Goal: Information Seeking & Learning: Learn about a topic

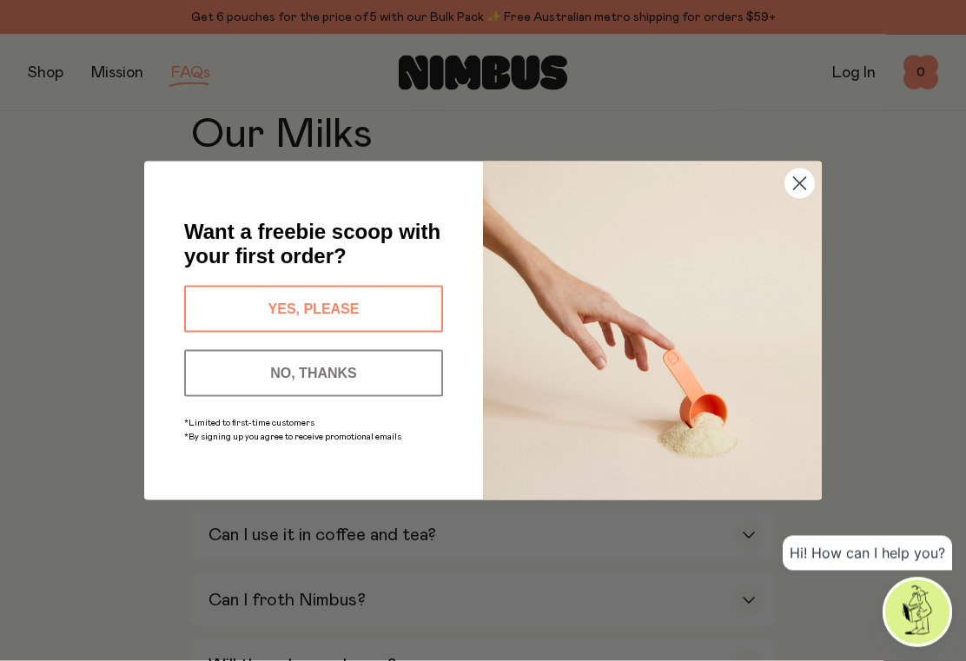
scroll to position [605, 0]
click at [810, 189] on circle "Close dialog" at bounding box center [799, 183] width 29 height 29
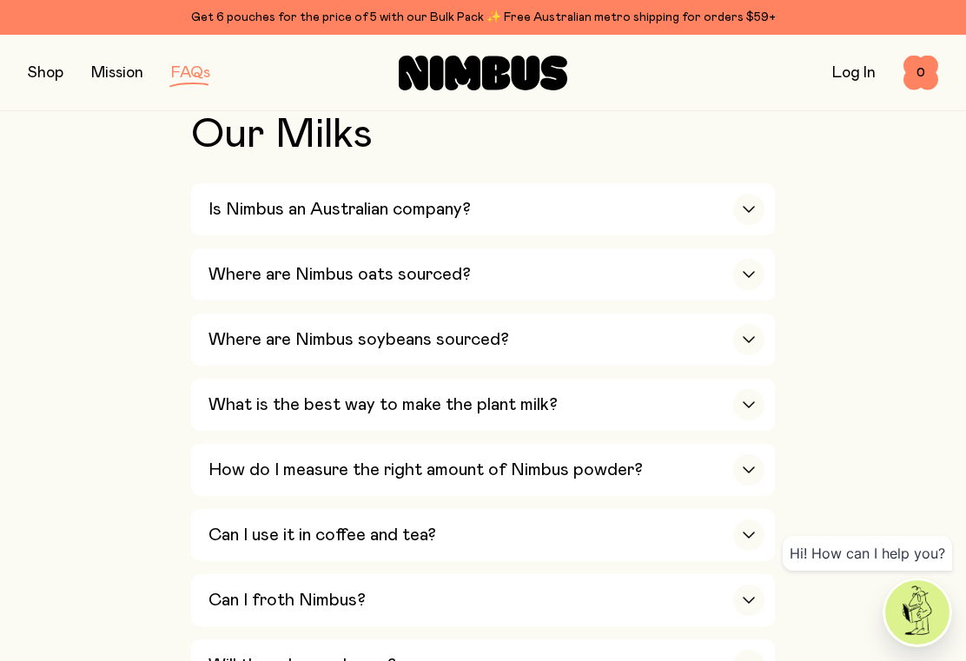
click at [740, 202] on div "button" at bounding box center [748, 209] width 31 height 31
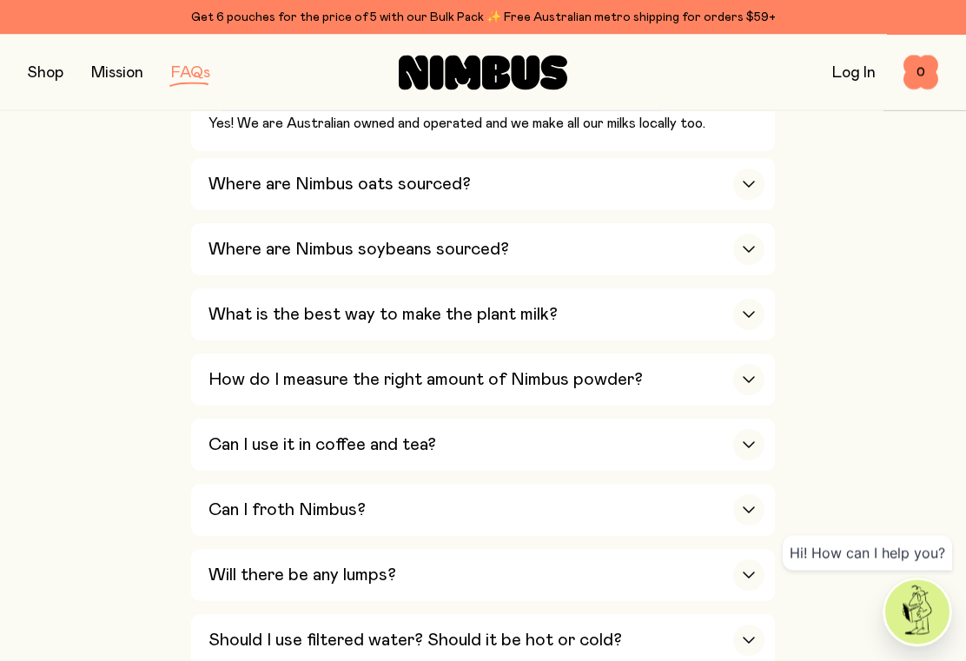
scroll to position [727, 0]
click at [750, 188] on div "button" at bounding box center [748, 184] width 31 height 31
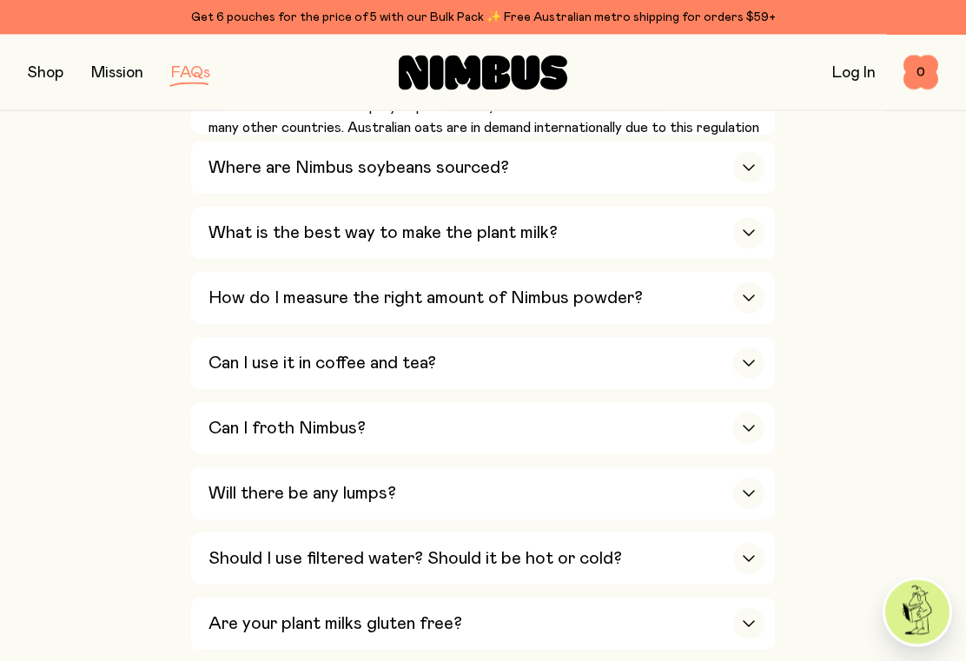
click at [746, 231] on icon "button" at bounding box center [749, 233] width 10 height 5
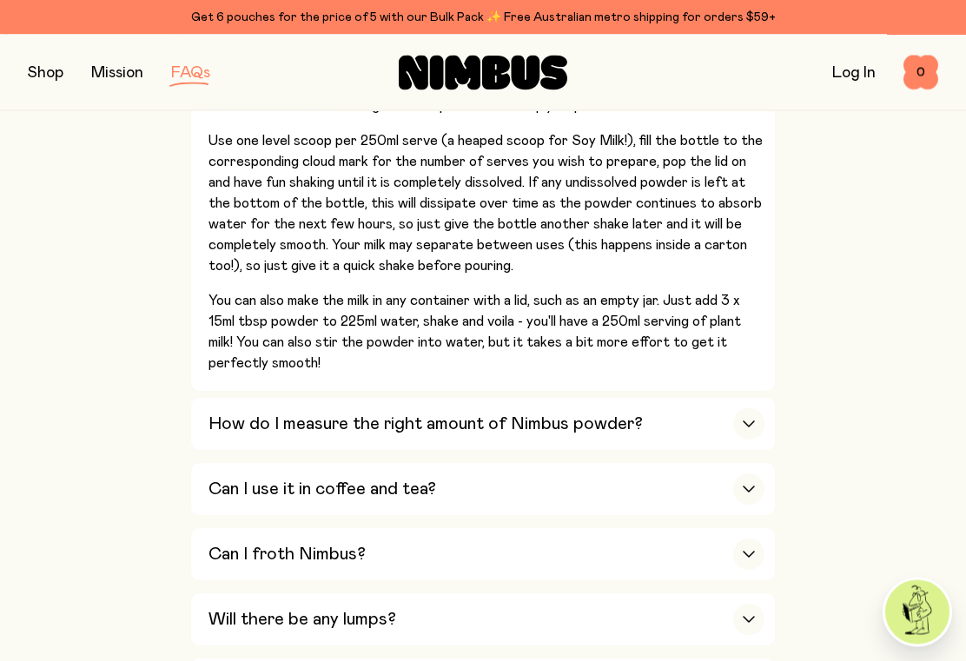
scroll to position [958, 0]
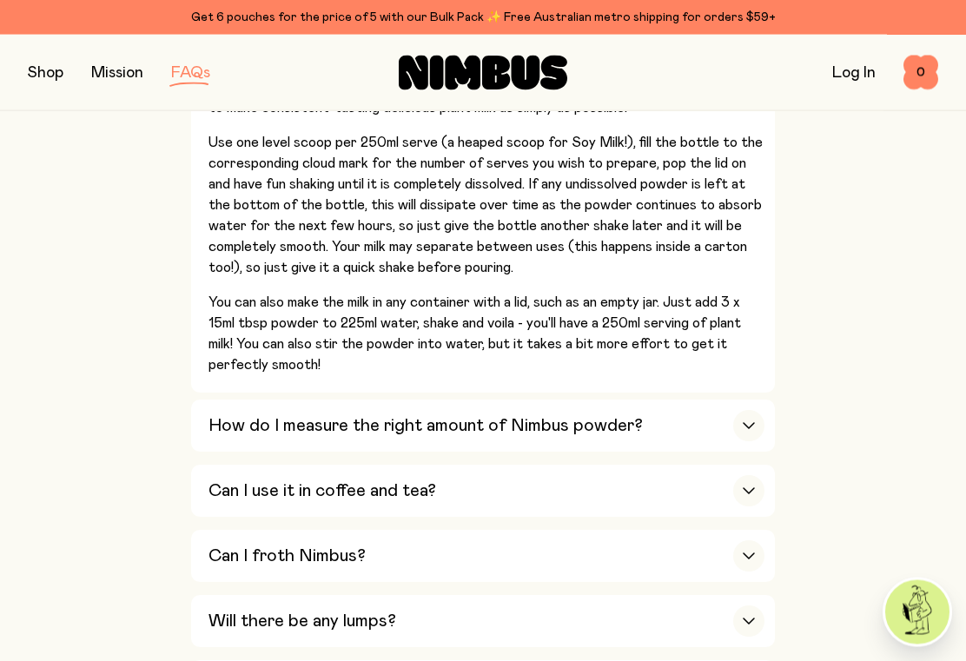
click at [745, 411] on div "button" at bounding box center [748, 426] width 31 height 31
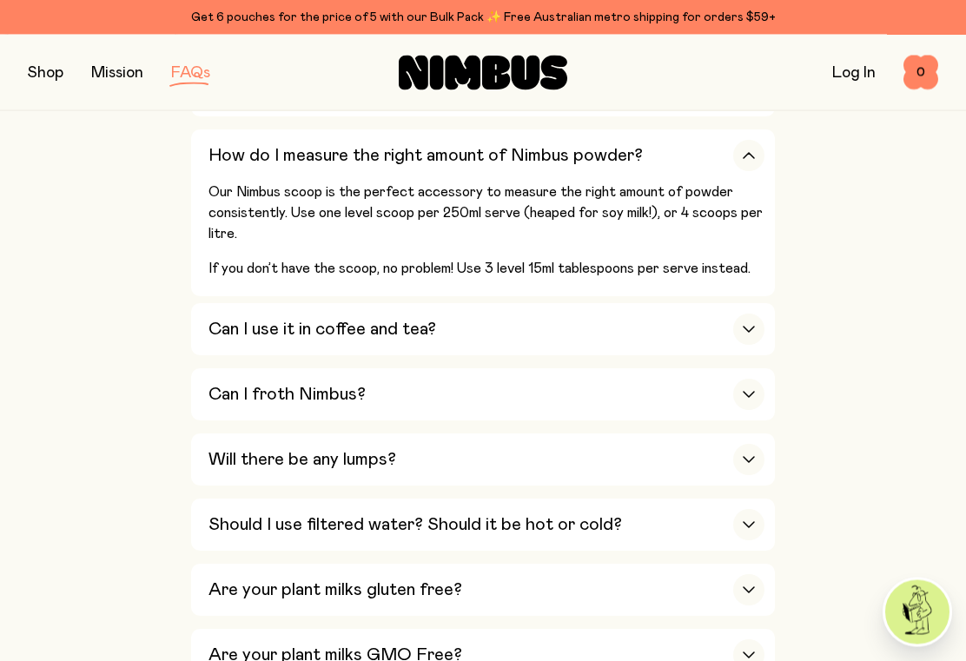
scroll to position [917, 0]
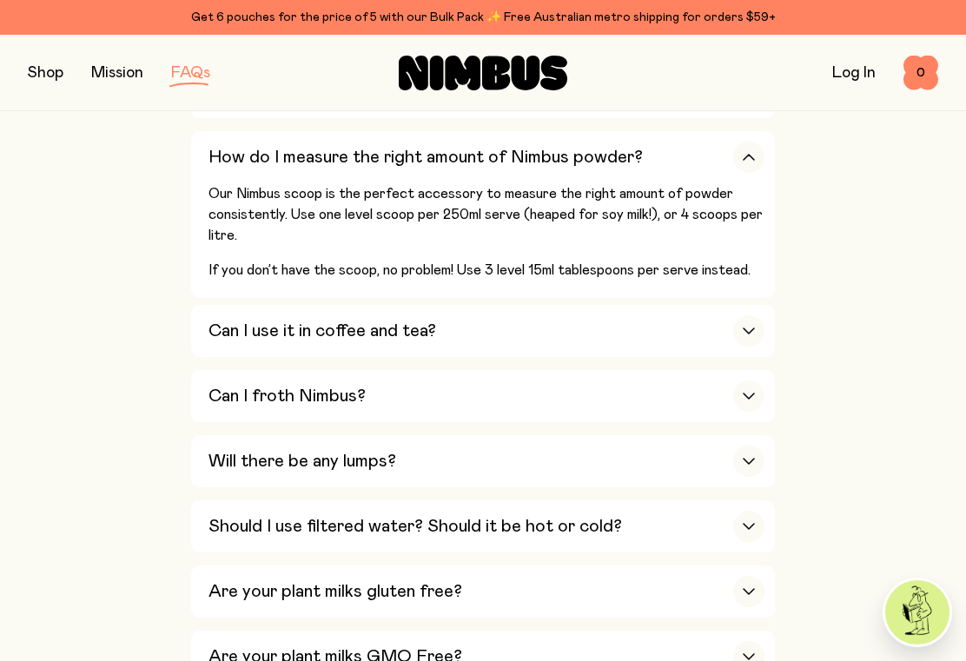
click at [750, 328] on icon "button" at bounding box center [749, 330] width 10 height 5
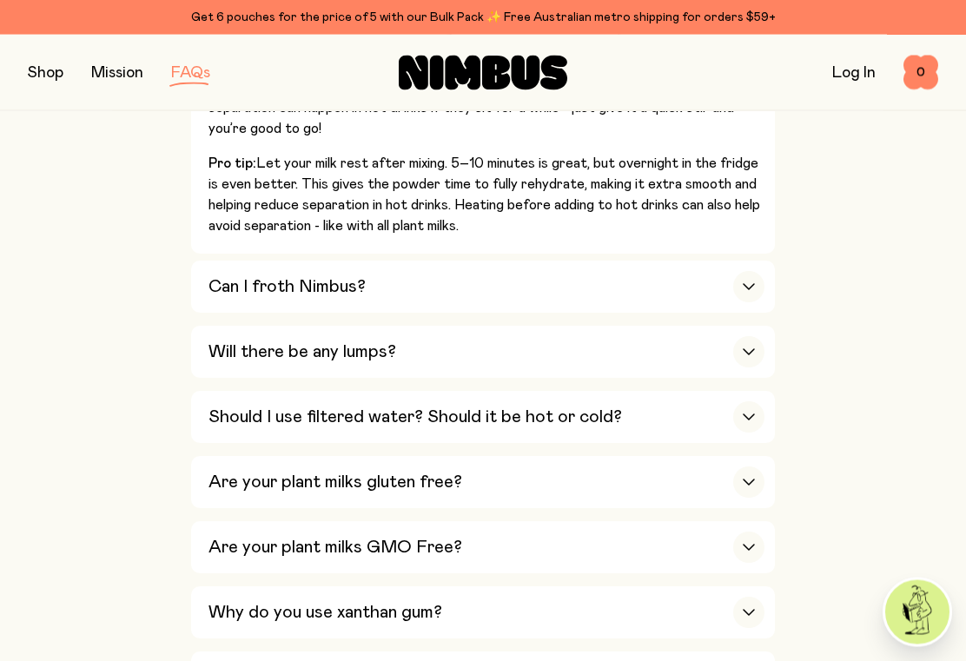
scroll to position [1234, 0]
click at [757, 272] on div "button" at bounding box center [748, 287] width 31 height 31
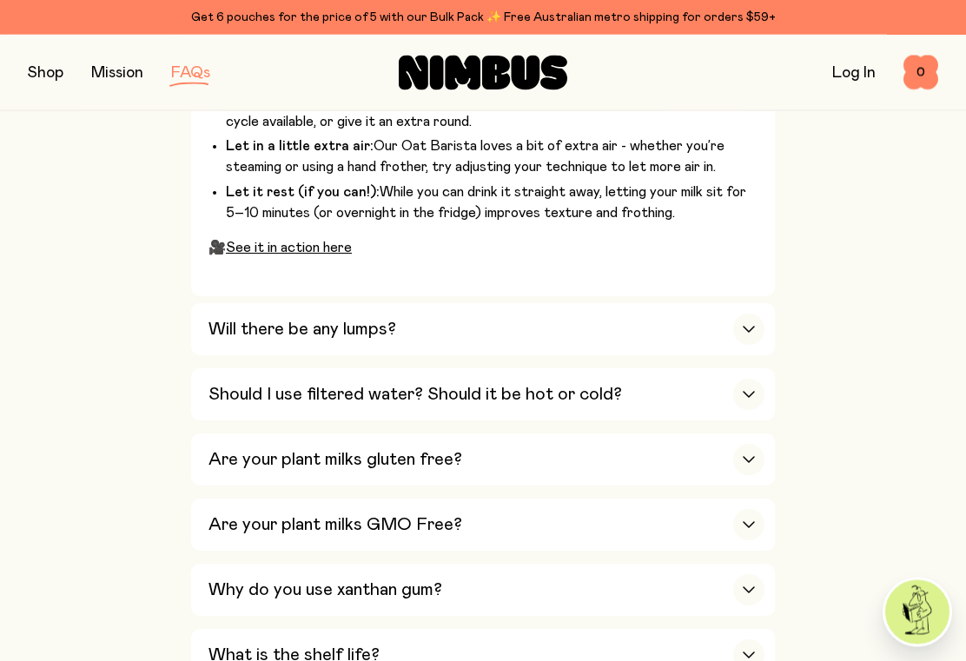
scroll to position [1419, 0]
click at [754, 325] on icon "button" at bounding box center [749, 328] width 14 height 7
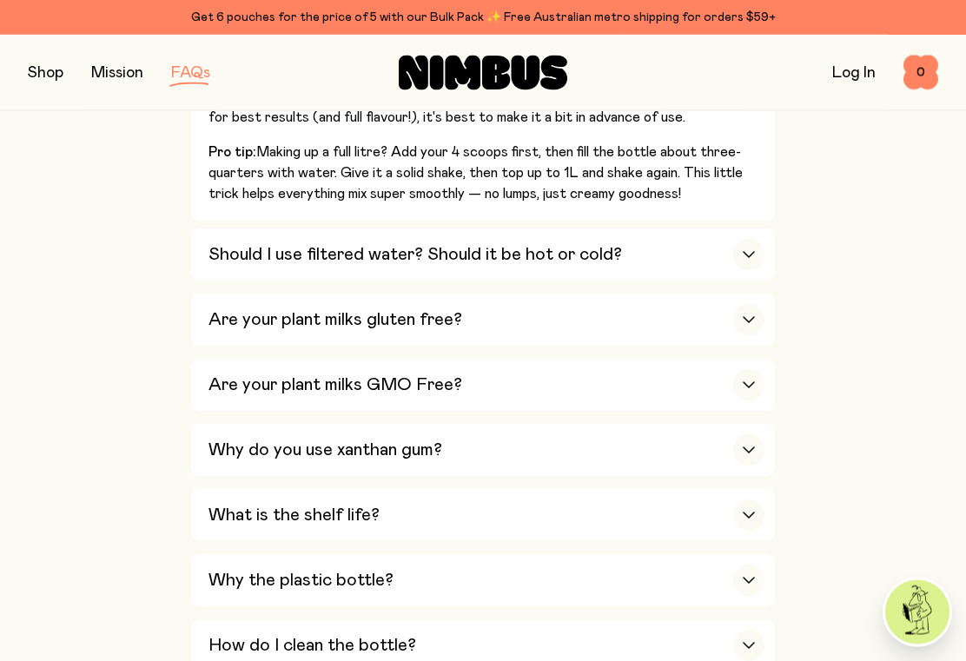
scroll to position [1310, 0]
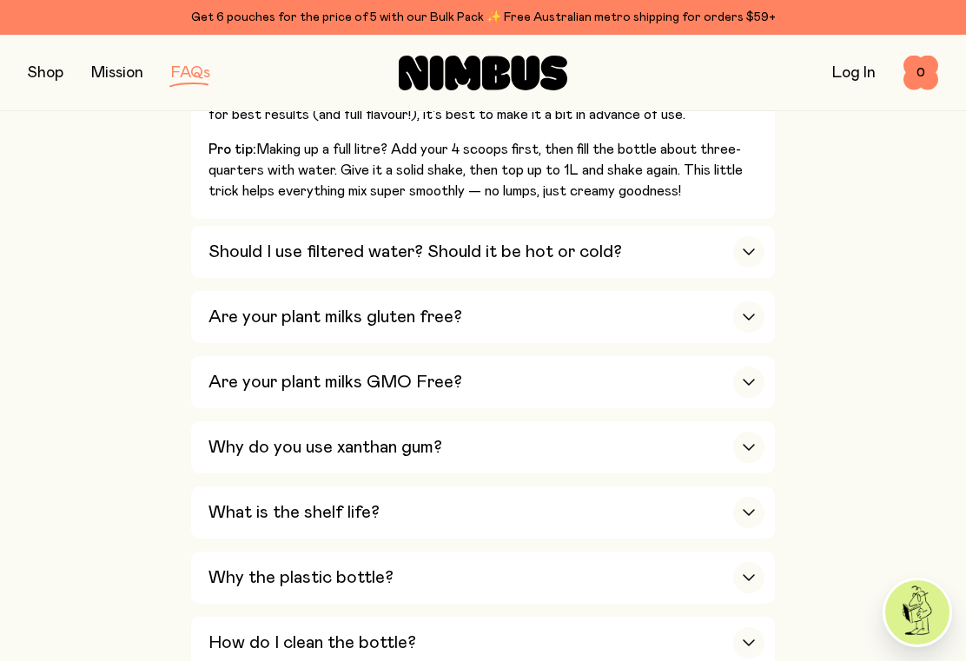
click at [761, 236] on div "button" at bounding box center [748, 251] width 31 height 31
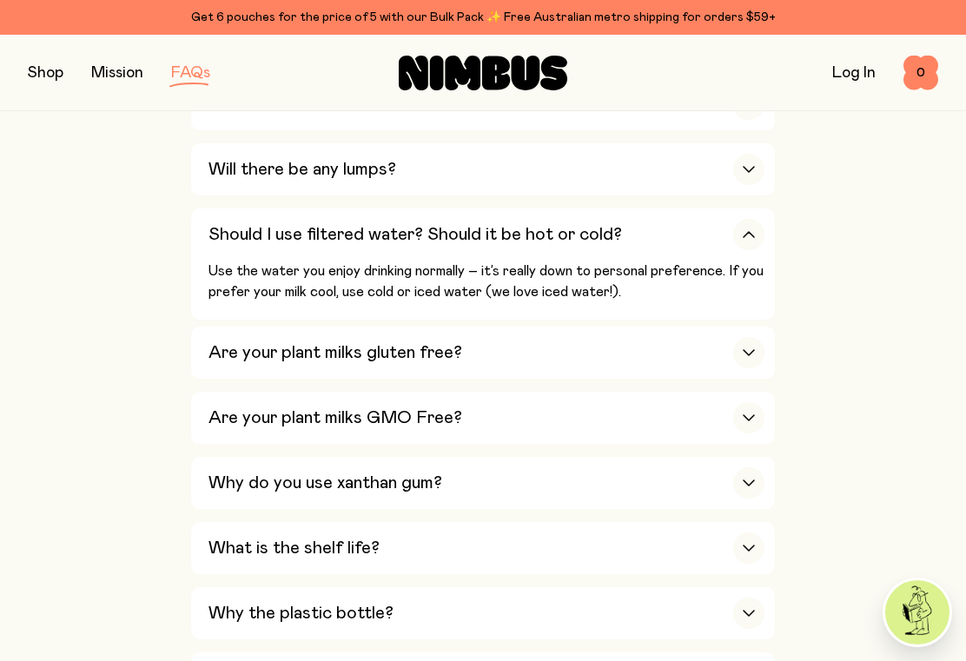
scroll to position [1100, 0]
click at [751, 338] on div "button" at bounding box center [748, 353] width 31 height 31
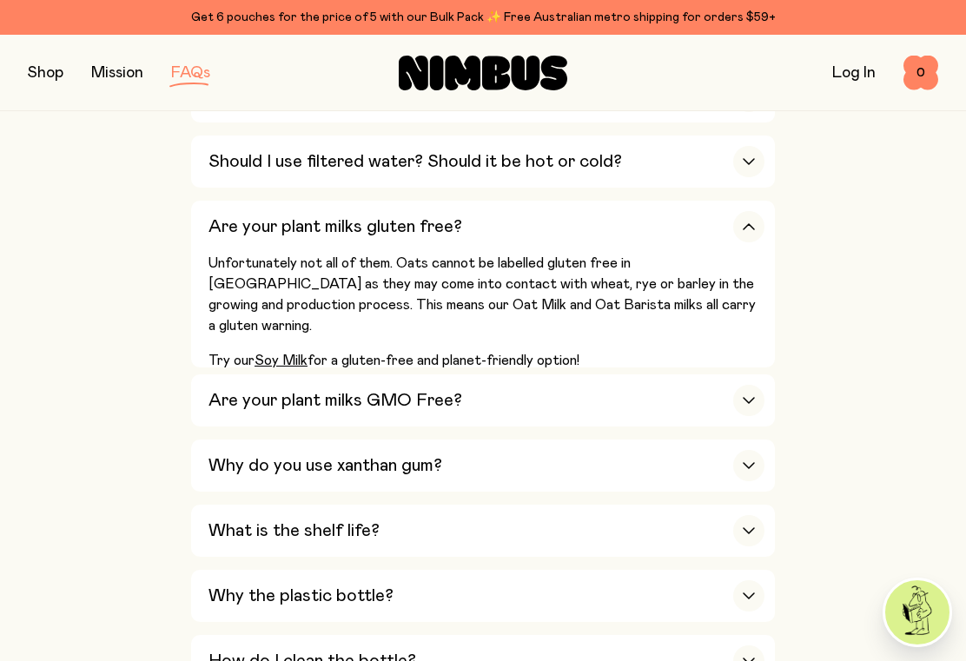
scroll to position [1184, 0]
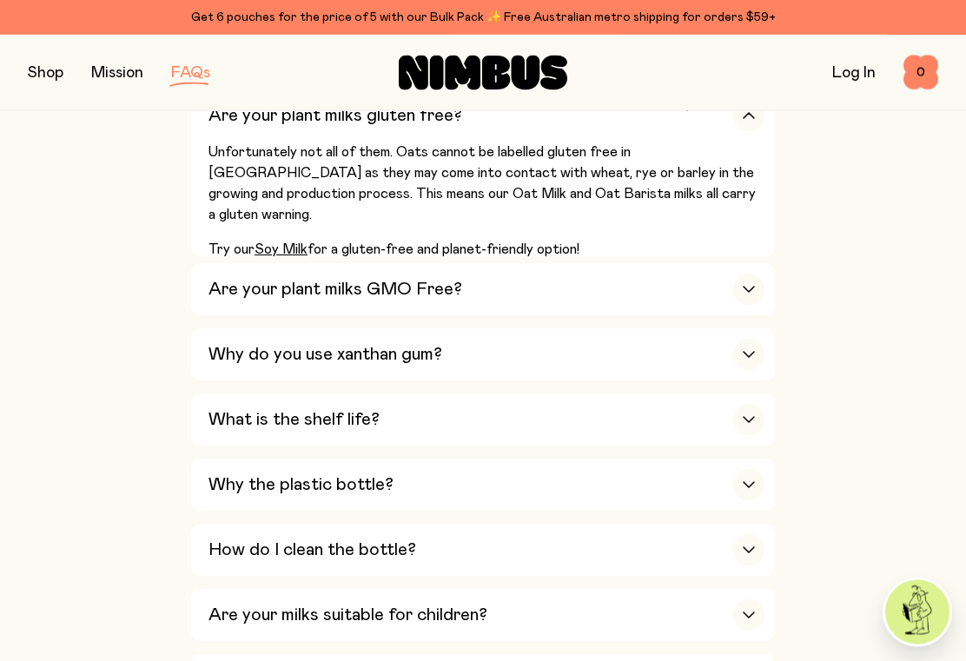
scroll to position [1285, 0]
click at [746, 286] on icon "button" at bounding box center [749, 289] width 14 height 7
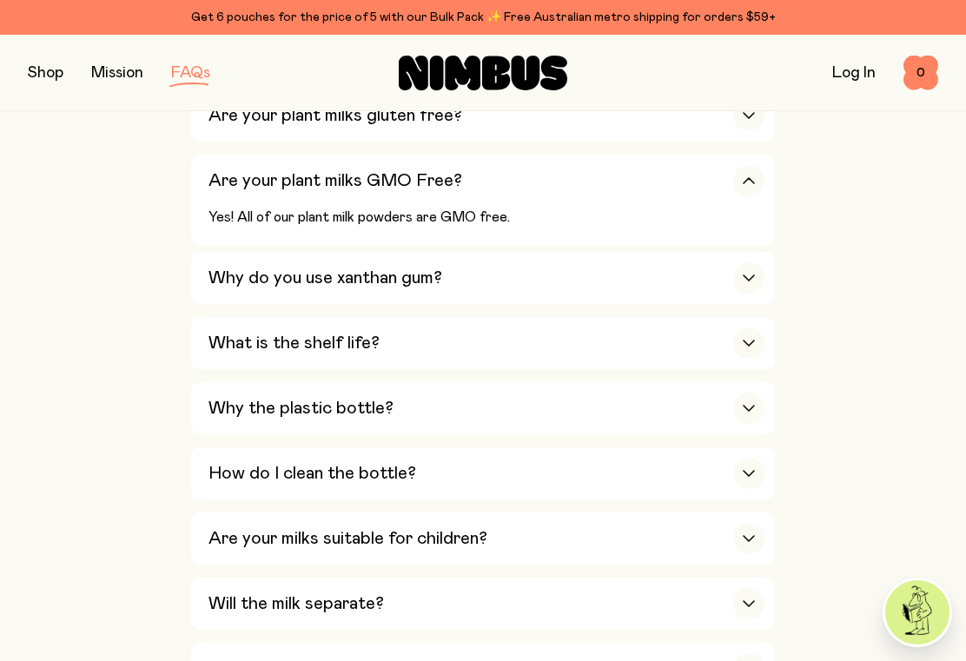
click at [738, 262] on div "button" at bounding box center [748, 277] width 31 height 31
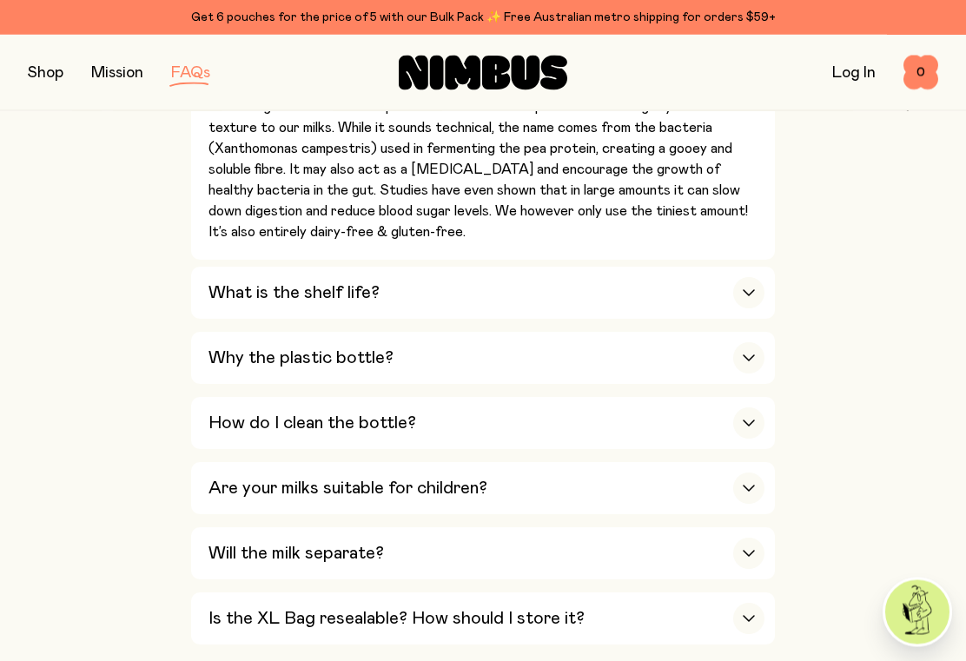
click at [751, 278] on div "button" at bounding box center [748, 293] width 31 height 31
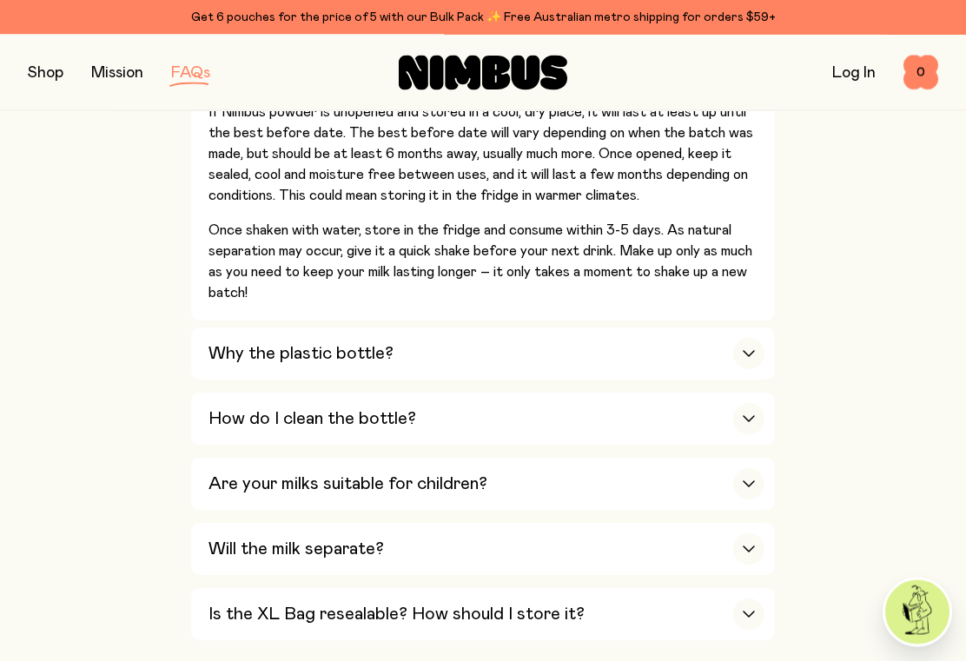
scroll to position [1520, 0]
click at [753, 338] on div "button" at bounding box center [748, 353] width 31 height 31
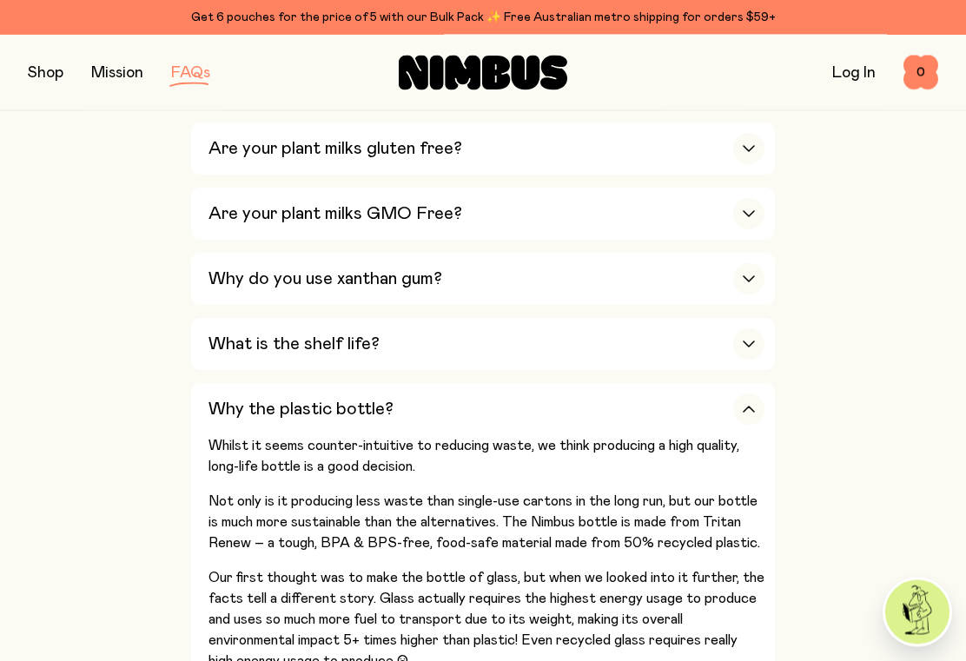
scroll to position [1246, 0]
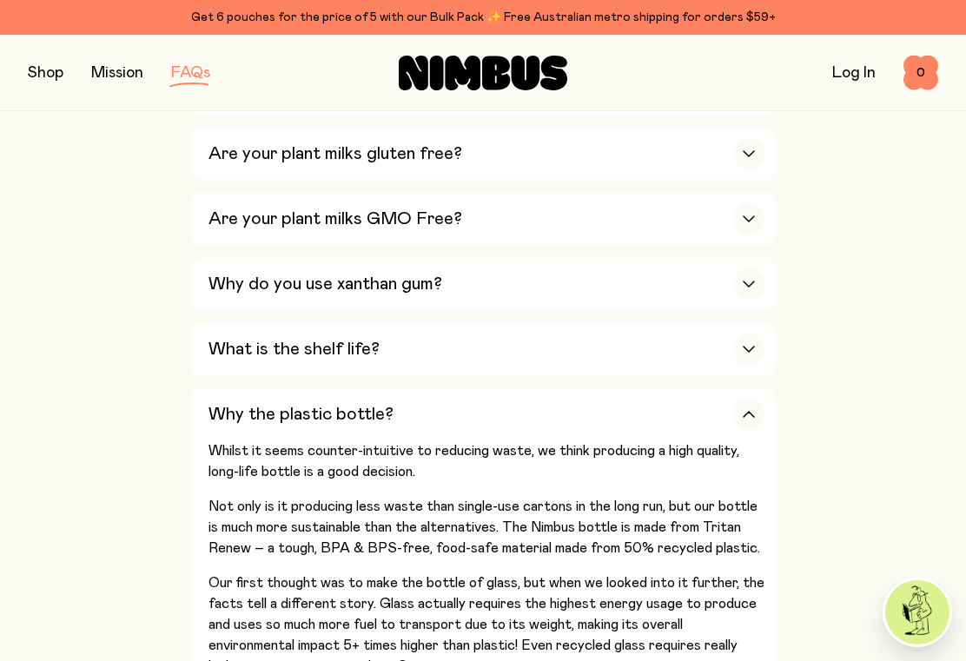
click at [762, 334] on div "button" at bounding box center [748, 349] width 31 height 31
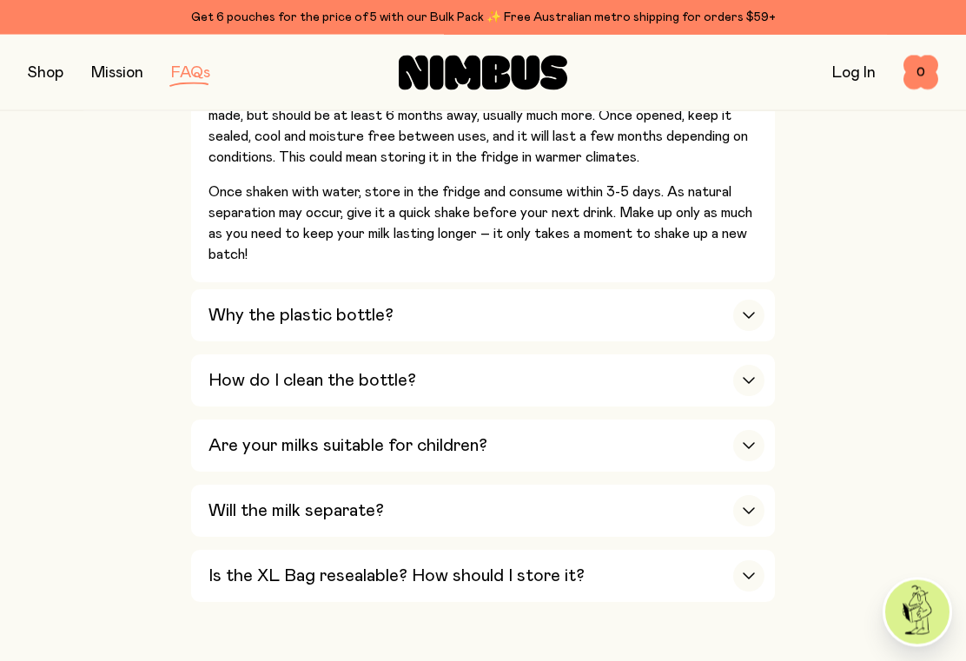
scroll to position [1557, 0]
click at [751, 301] on div "button" at bounding box center [748, 316] width 31 height 31
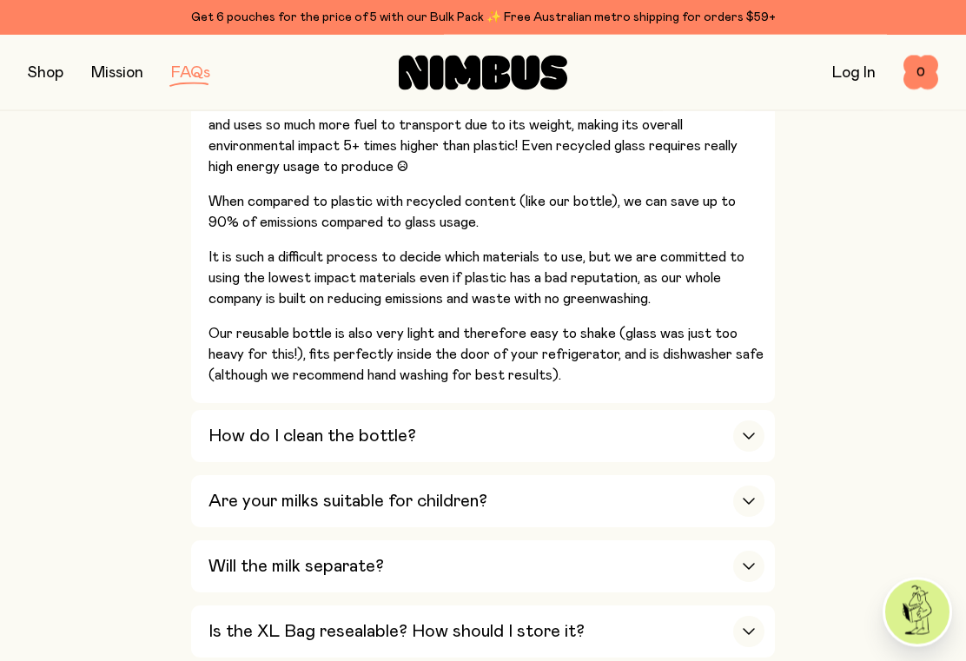
scroll to position [1743, 0]
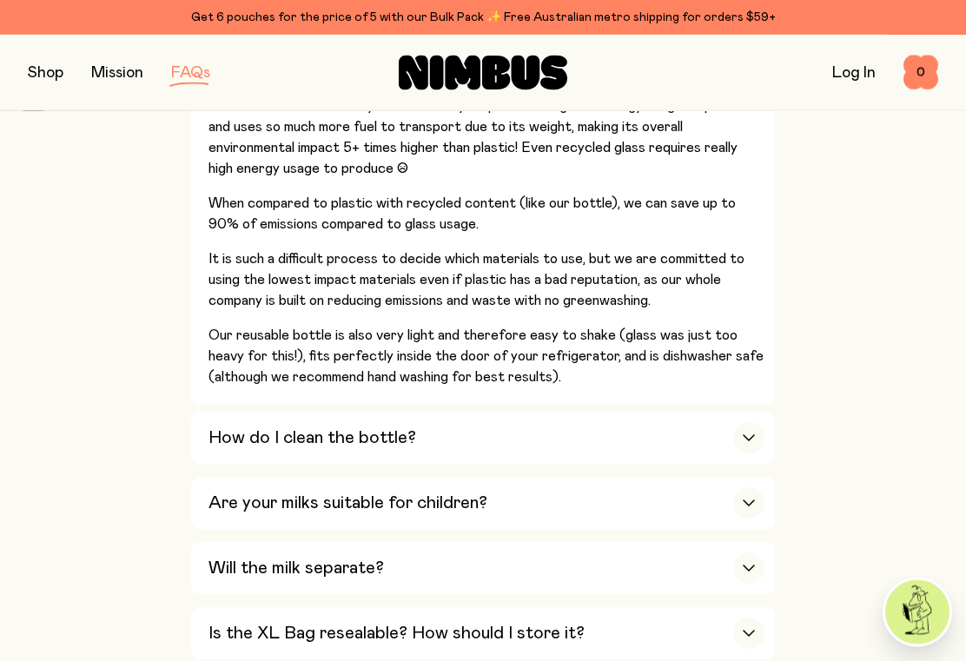
click at [756, 423] on div "button" at bounding box center [748, 438] width 31 height 31
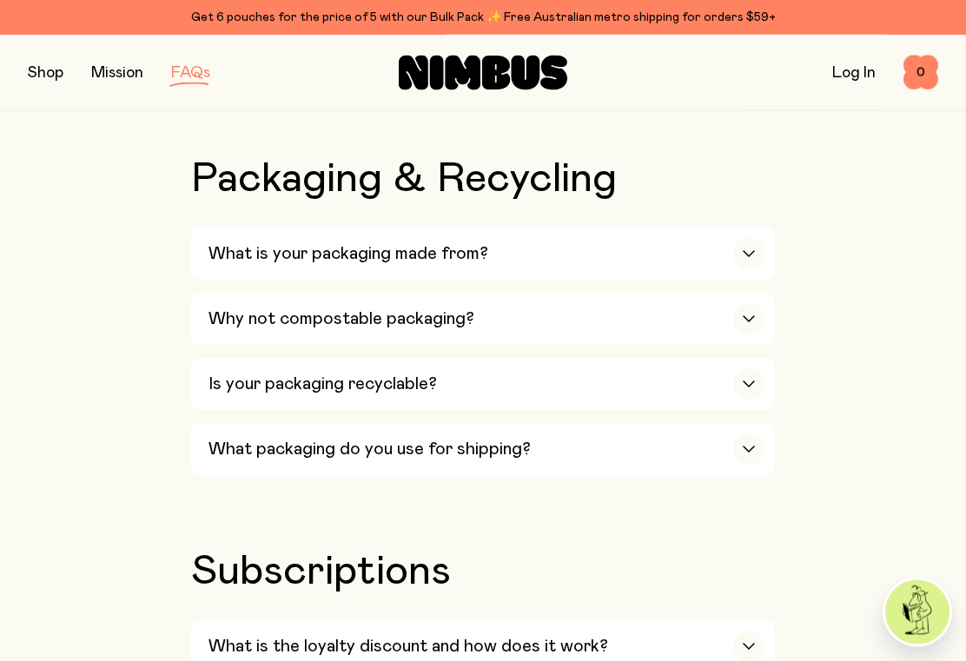
scroll to position [2137, 0]
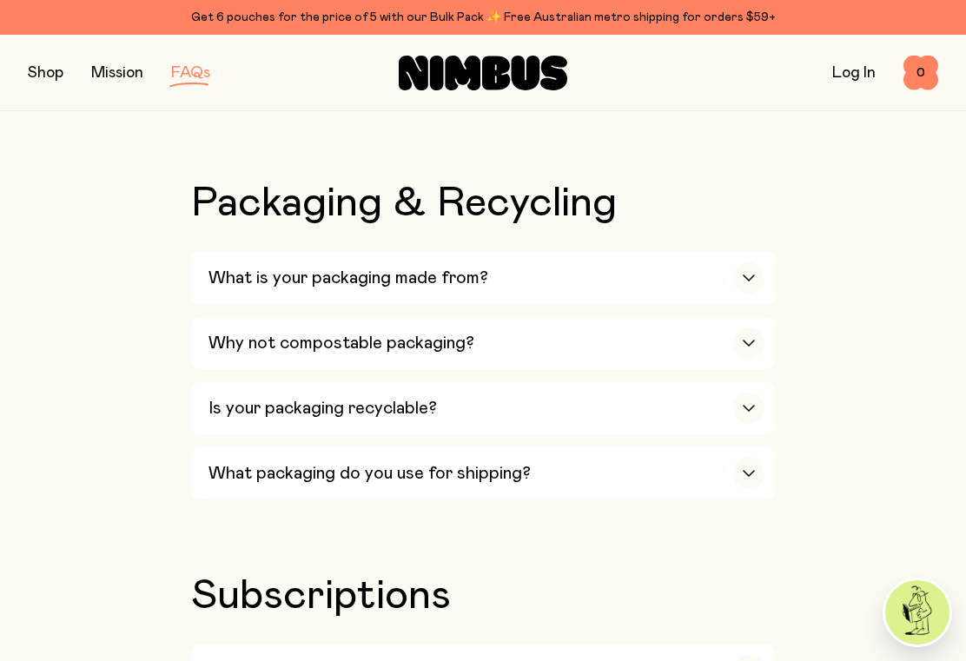
click at [750, 327] on div "button" at bounding box center [748, 342] width 31 height 31
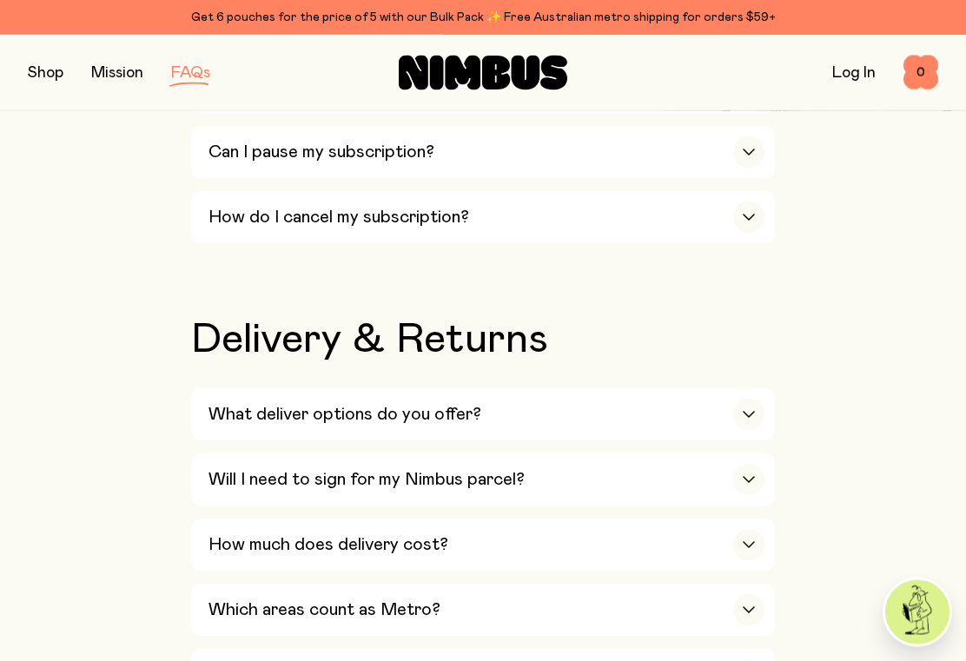
scroll to position [3093, 0]
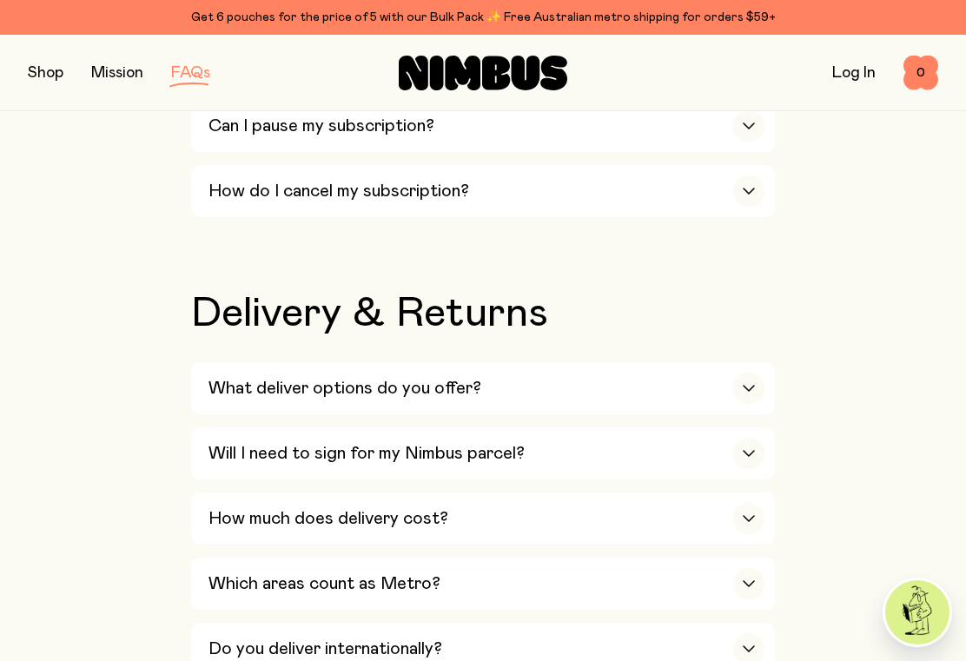
scroll to position [3122, 0]
